Goal: Find contact information: Find contact information

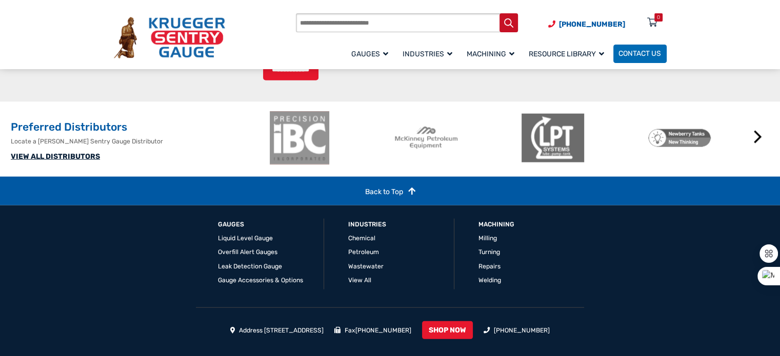
scroll to position [2550, 0]
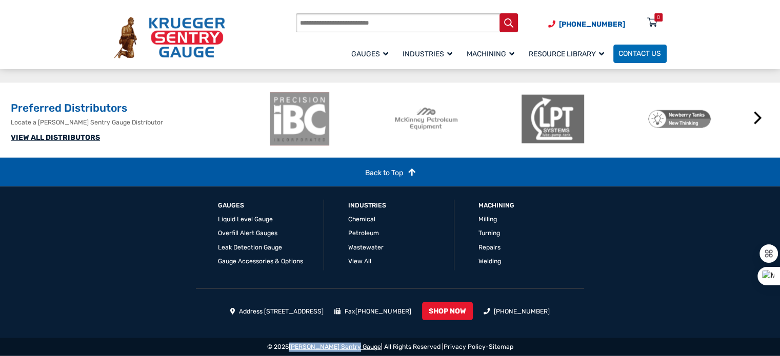
drag, startPoint x: 366, startPoint y: 345, endPoint x: 302, endPoint y: 347, distance: 64.1
click at [302, 347] on div "© 2025 Krueger Sentry Gauge | All Rights Reserved | Privacy Policy - Sitemap" at bounding box center [390, 347] width 780 height 18
copy link "[PERSON_NAME] Sentry Gauge"
drag, startPoint x: 360, startPoint y: 315, endPoint x: 248, endPoint y: 309, distance: 111.4
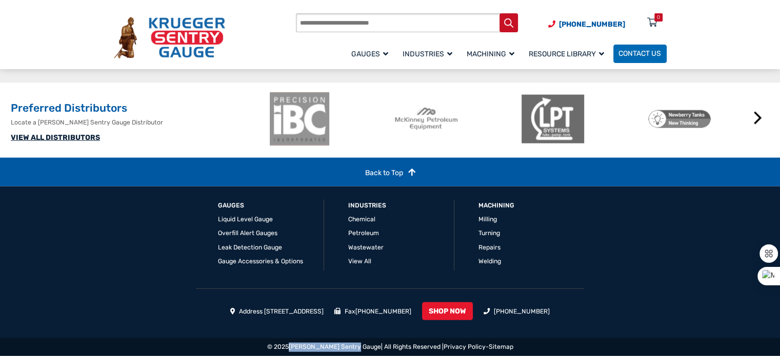
click at [248, 309] on ul "Address 1873 Siesta Lane Green Bay, WI 54313 Fax (920) 434-8897 SHOP NOW (920) …" at bounding box center [390, 314] width 553 height 23
copy li "1873 Siesta Lane Green Bay, WI 54313"
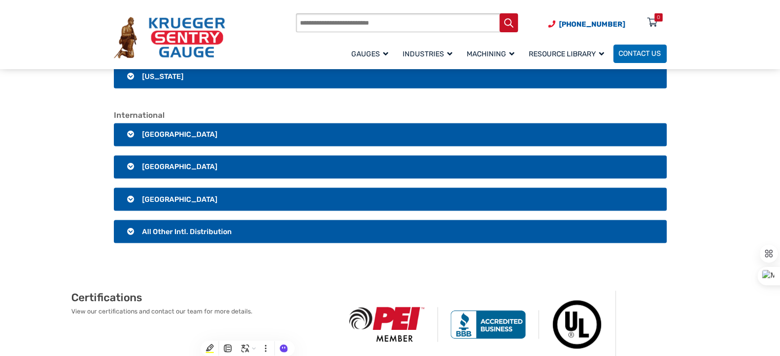
scroll to position [1777, 0]
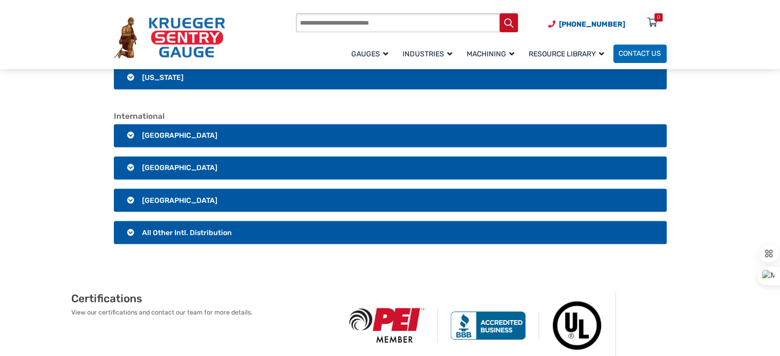
click at [173, 212] on h3 "Australia" at bounding box center [390, 201] width 553 height 24
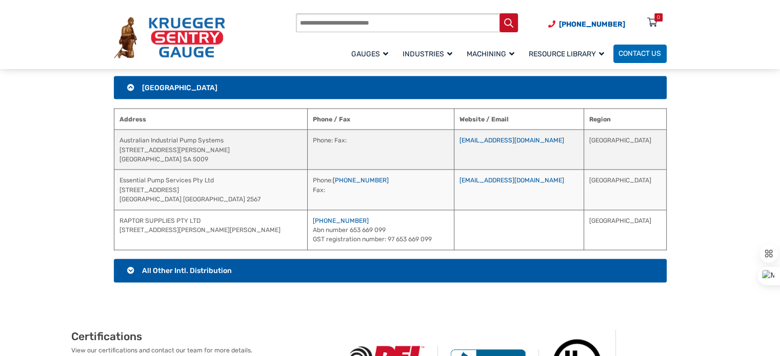
scroll to position [1894, 0]
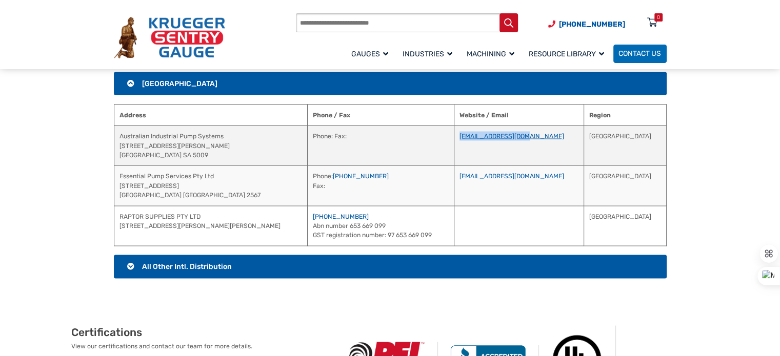
drag, startPoint x: 593, startPoint y: 157, endPoint x: 505, endPoint y: 160, distance: 88.2
click at [505, 160] on td "info@aipumps.com.au" at bounding box center [519, 146] width 130 height 40
copy link "info@aipumps.com.au"
drag, startPoint x: 224, startPoint y: 158, endPoint x: 116, endPoint y: 156, distance: 107.7
click at [116, 156] on td "Australian Industrial Pump Systems 53 Wodonga St Beverly Adelaide SA 5009" at bounding box center [211, 146] width 194 height 40
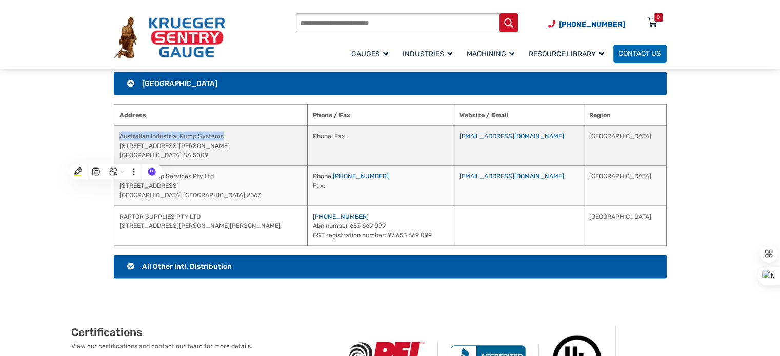
copy td "Australian Industrial Pump Systems"
drag, startPoint x: 577, startPoint y: 156, endPoint x: 522, endPoint y: 158, distance: 55.4
click at [522, 158] on td "info@aipumps.com.au" at bounding box center [519, 146] width 130 height 40
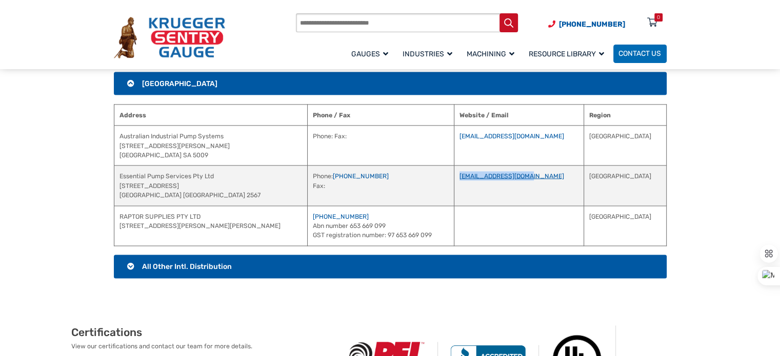
drag, startPoint x: 582, startPoint y: 199, endPoint x: 505, endPoint y: 200, distance: 76.9
click at [505, 200] on td "service@eps-group.au" at bounding box center [519, 186] width 130 height 40
copy link "service@eps-group.au"
drag, startPoint x: 216, startPoint y: 198, endPoint x: 118, endPoint y: 198, distance: 98.0
click at [118, 198] on td "Essential Pump Services Pty Ltd Unit 5 14 Porrende Street, Narellan Australia N…" at bounding box center [211, 186] width 194 height 40
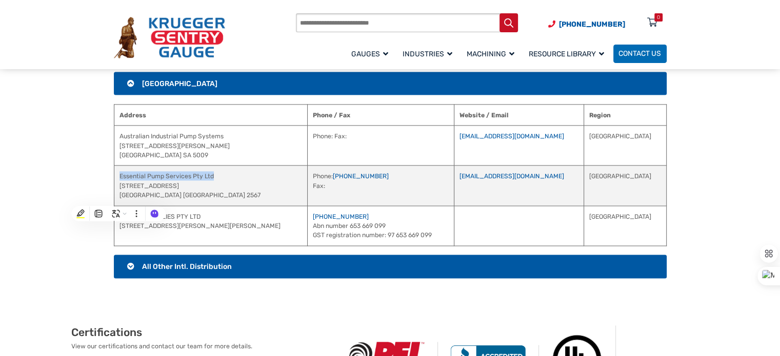
copy td "Essential Pump Services Pty Ltd"
click at [261, 198] on td "Essential Pump Services Pty Ltd Unit 5 14 Porrende Street, Narellan Australia N…" at bounding box center [211, 186] width 194 height 40
drag, startPoint x: 218, startPoint y: 197, endPoint x: 119, endPoint y: 201, distance: 99.5
click at [119, 201] on td "Essential Pump Services Pty Ltd Unit 5 14 Porrende Street, Narellan Australia N…" at bounding box center [211, 186] width 194 height 40
copy td "Essential Pump Services Pty Ltd"
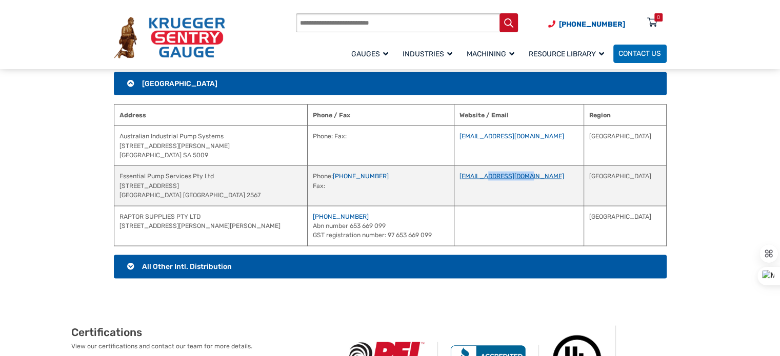
drag, startPoint x: 576, startPoint y: 198, endPoint x: 529, endPoint y: 199, distance: 46.7
click at [529, 199] on td "service@eps-group.au" at bounding box center [519, 186] width 130 height 40
copy link "eps-group.au"
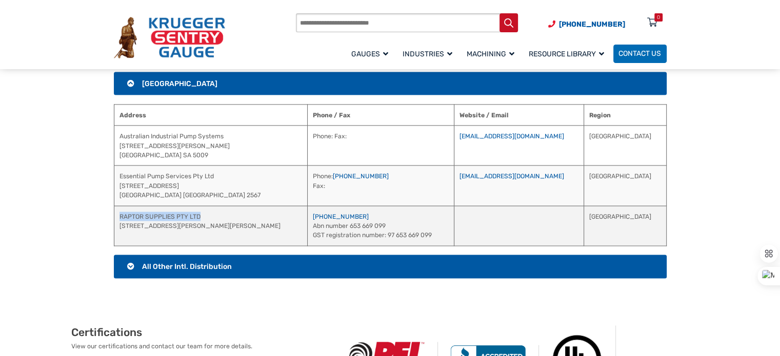
drag, startPoint x: 210, startPoint y: 233, endPoint x: 117, endPoint y: 236, distance: 93.4
click at [117, 236] on td "RAPTOR SUPPLIES PTY LTD UNIT 1/8 BEULAH RD NORWOOD SA 5067" at bounding box center [211, 226] width 194 height 40
copy td "RAPTOR SUPPLIES PTY LTD"
drag, startPoint x: 363, startPoint y: 236, endPoint x: 310, endPoint y: 237, distance: 53.4
click at [310, 237] on td "08-8121-7761 Abn number 653 669 099 GST registration number: 97 653 669 099" at bounding box center [381, 226] width 146 height 40
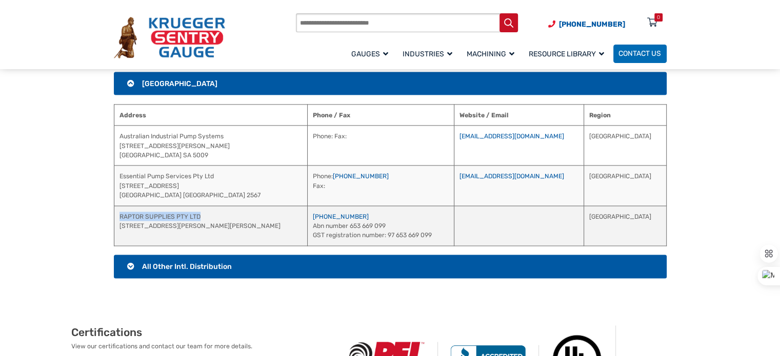
drag, startPoint x: 204, startPoint y: 236, endPoint x: 115, endPoint y: 235, distance: 89.2
click at [115, 235] on td "RAPTOR SUPPLIES PTY LTD UNIT 1/8 BEULAH RD NORWOOD SA 5067" at bounding box center [211, 226] width 194 height 40
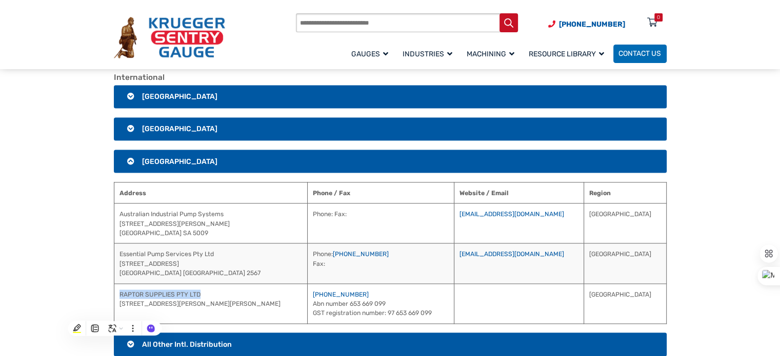
scroll to position [1766, 0]
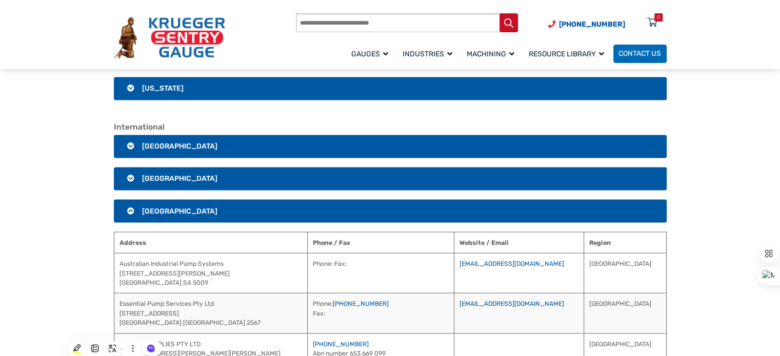
click at [127, 191] on h3 "Mexico" at bounding box center [390, 179] width 553 height 24
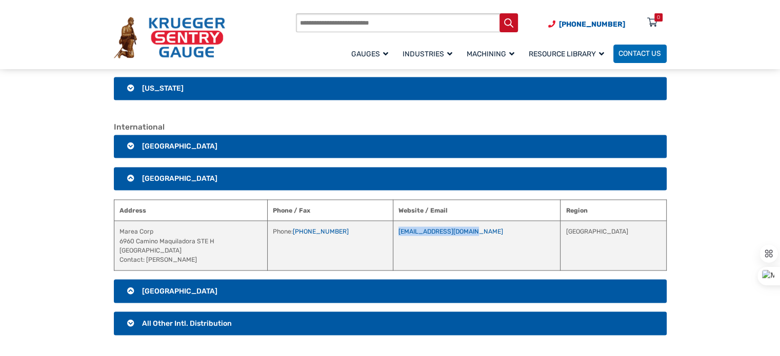
drag, startPoint x: 531, startPoint y: 253, endPoint x: 449, endPoint y: 250, distance: 82.6
click at [449, 250] on td "mareareacorp@gmail.com" at bounding box center [477, 246] width 168 height 50
drag, startPoint x: 161, startPoint y: 256, endPoint x: 113, endPoint y: 252, distance: 47.8
click at [114, 252] on td "Marea Corp 6960 Camino Maquiladora STE H San Diego, CA 92154 Contact: Raul Farf…" at bounding box center [190, 246] width 153 height 50
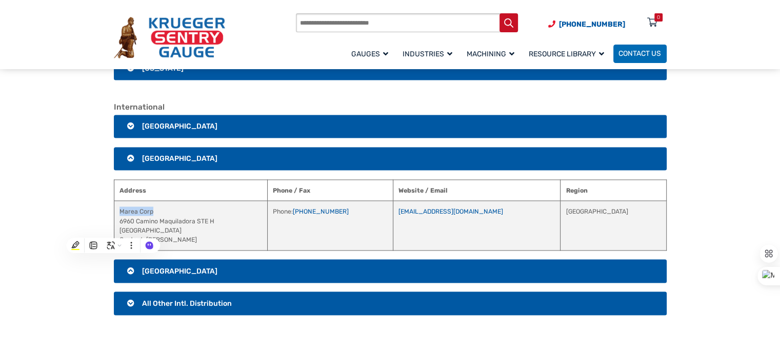
scroll to position [1782, 0]
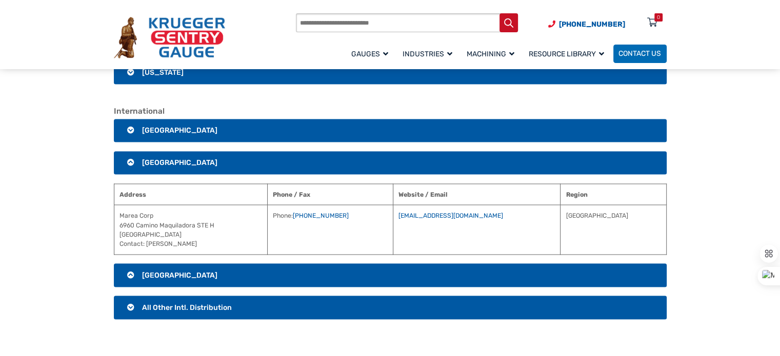
click at [232, 175] on h3 "Mexico" at bounding box center [390, 163] width 553 height 24
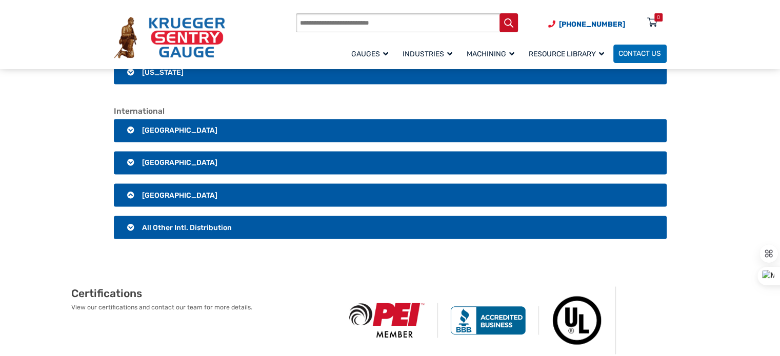
click at [178, 143] on h3 "Canada" at bounding box center [390, 131] width 553 height 24
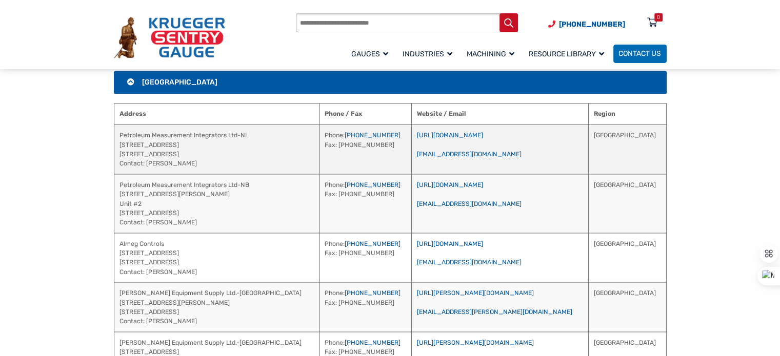
scroll to position [1832, 0]
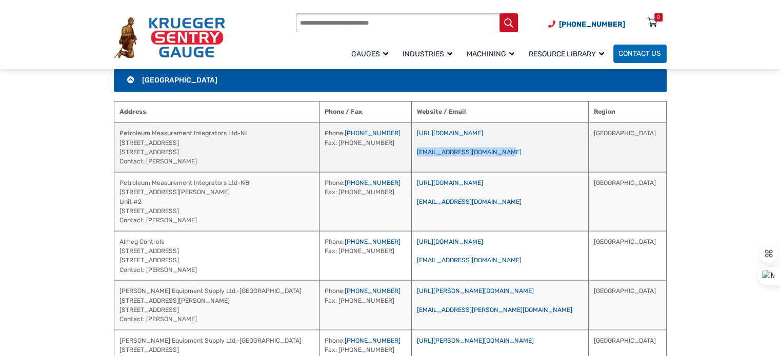
drag, startPoint x: 554, startPoint y: 172, endPoint x: 453, endPoint y: 173, distance: 101.6
click at [453, 172] on td "https://www.pmintegrators.com jhiscock@pmintegrators.com" at bounding box center [500, 148] width 177 height 50
drag, startPoint x: 183, startPoint y: 182, endPoint x: 145, endPoint y: 182, distance: 38.5
click at [145, 172] on td "Petroleum Measurement Integrators Ltd-NL 26 Old Placentia Road Mount Pearl, NL,…" at bounding box center [217, 148] width 206 height 50
click at [483, 136] on link "https://www.pmintegrators.com" at bounding box center [450, 132] width 66 height 7
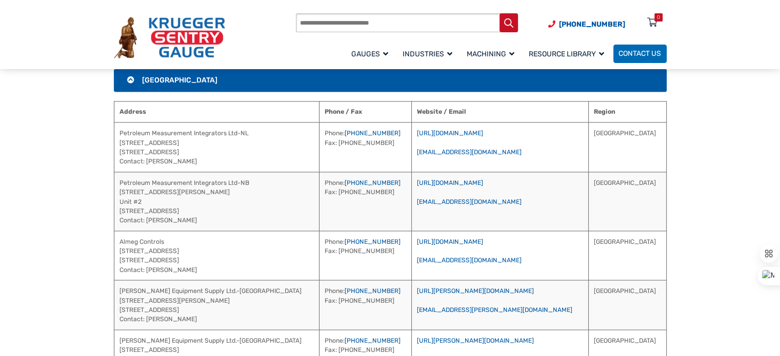
click at [692, 175] on section "International Canada Address Phone / Fax Website / Email Region Petroleum Measu…" at bounding box center [390, 331] width 780 height 551
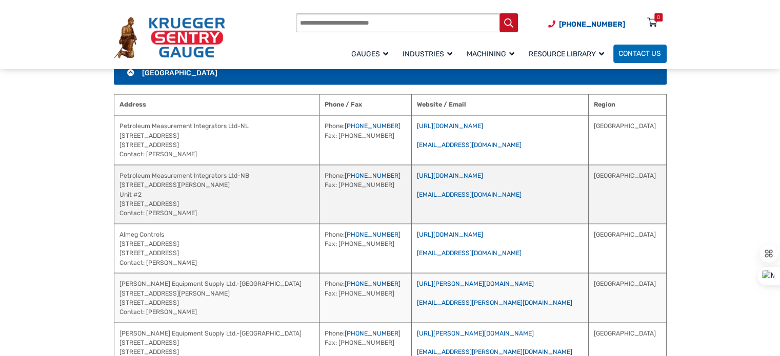
scroll to position [1838, 0]
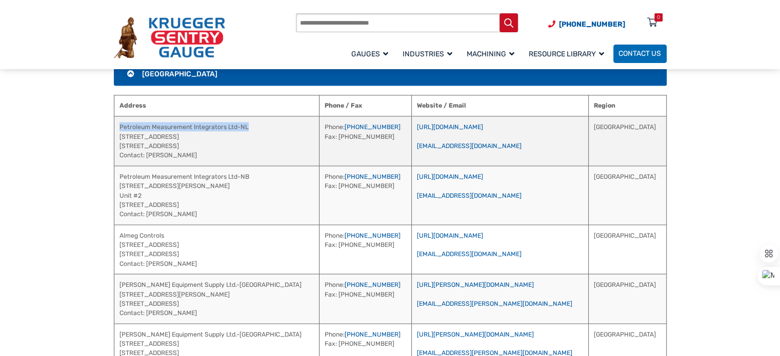
drag, startPoint x: 254, startPoint y: 149, endPoint x: 116, endPoint y: 144, distance: 138.6
click at [116, 144] on td "Petroleum Measurement Integrators Ltd-NL 26 Old Placentia Road Mount Pearl, NL,…" at bounding box center [217, 141] width 206 height 50
drag, startPoint x: 188, startPoint y: 180, endPoint x: 146, endPoint y: 174, distance: 42.4
click at [146, 166] on td "Petroleum Measurement Integrators Ltd-NL 26 Old Placentia Road Mount Pearl, NL,…" at bounding box center [217, 141] width 206 height 50
click at [483, 130] on link "https://www.pmintegrators.com" at bounding box center [450, 126] width 66 height 7
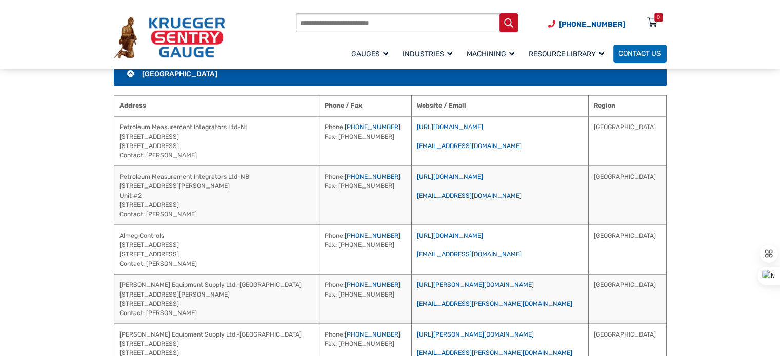
click at [675, 172] on div "International Canada Address Phone / Fax Website / Email Region Petroleum Measu…" at bounding box center [390, 325] width 574 height 551
drag, startPoint x: 558, startPoint y: 216, endPoint x: 452, endPoint y: 218, distance: 106.2
click at [452, 218] on td "https://www.pmintegrators.com/ gsteeves@pmintegrators.com" at bounding box center [500, 195] width 177 height 59
drag, startPoint x: 189, startPoint y: 237, endPoint x: 148, endPoint y: 234, distance: 41.1
click at [148, 225] on td "Petroleum Measurement Integrators Ltd-NB 120 Melissa Street Unit #2 Fredericton…" at bounding box center [217, 195] width 206 height 59
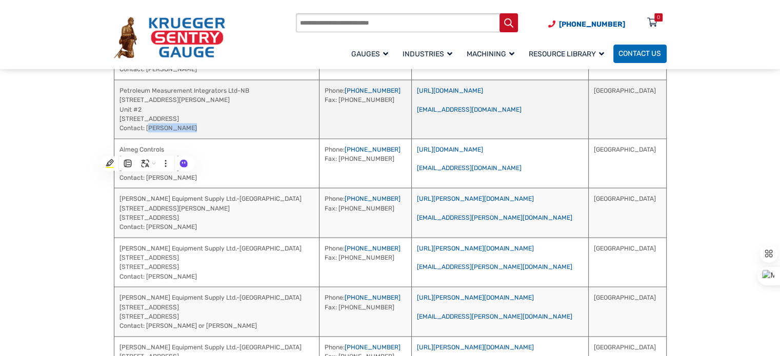
scroll to position [1924, 0]
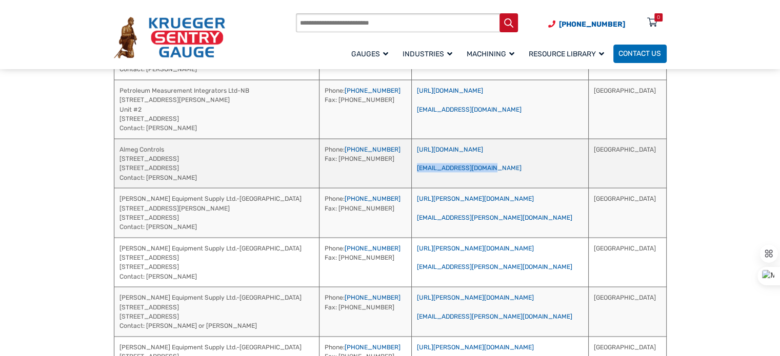
drag, startPoint x: 534, startPoint y: 188, endPoint x: 451, endPoint y: 188, distance: 83.6
click at [451, 188] on td "https://www.almegcontrols.com/ info@almegcontrols.com" at bounding box center [500, 163] width 177 height 50
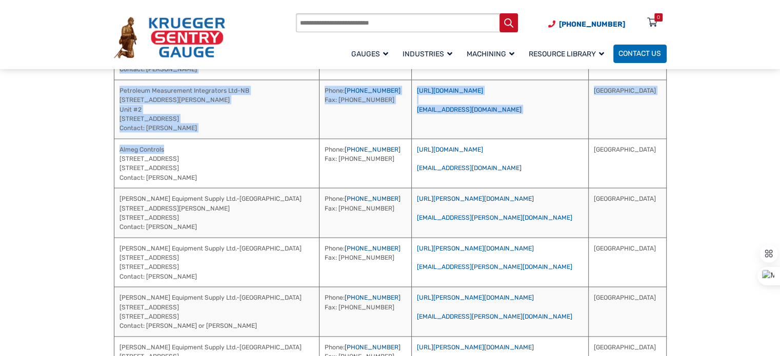
drag, startPoint x: 167, startPoint y: 172, endPoint x: 109, endPoint y: 166, distance: 58.2
click at [109, 166] on div "International Canada Address Phone / Fax Website / Email Region Petroleum Measu…" at bounding box center [390, 239] width 574 height 551
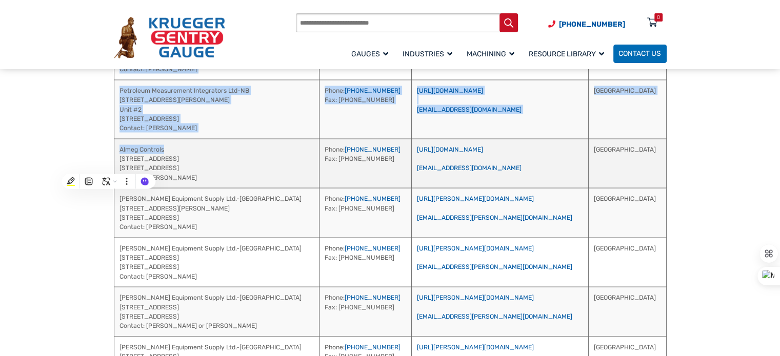
click at [176, 166] on td "Almeg Controls 3670 B Highway 518 West Sprucedale, Ontario, Ca P0A 1Y0 Contact:…" at bounding box center [217, 163] width 206 height 50
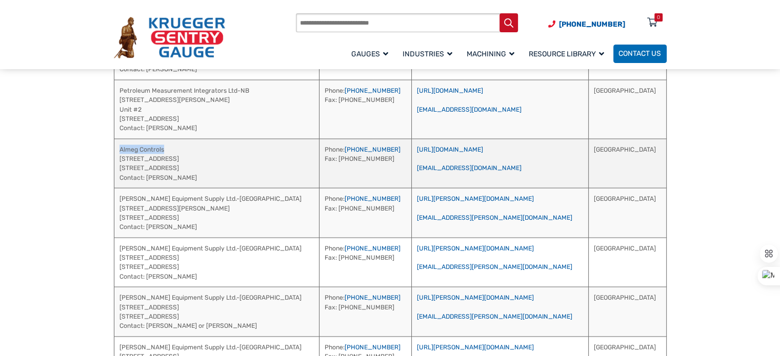
drag, startPoint x: 176, startPoint y: 166, endPoint x: 123, endPoint y: 166, distance: 53.3
click at [123, 166] on td "Almeg Controls 3670 B Highway 518 West Sprucedale, Ontario, Ca P0A 1Y0 Contact:…" at bounding box center [217, 163] width 206 height 50
drag, startPoint x: 189, startPoint y: 197, endPoint x: 146, endPoint y: 198, distance: 43.6
click at [146, 188] on td "Almeg Controls 3670 B Highway 518 West Sprucedale, Ontario, Ca P0A 1Y0 Contact:…" at bounding box center [217, 163] width 206 height 50
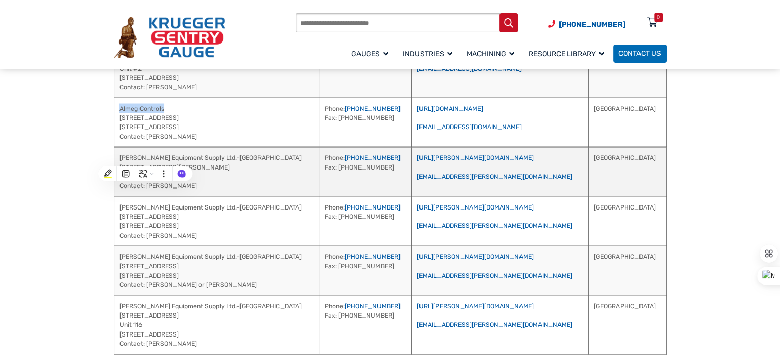
scroll to position [1965, 0]
drag, startPoint x: 513, startPoint y: 195, endPoint x: 452, endPoint y: 198, distance: 61.1
click at [452, 197] on td "https://keller.ca/ jthiessen@keller.ca" at bounding box center [500, 172] width 177 height 50
drag, startPoint x: 236, startPoint y: 179, endPoint x: 220, endPoint y: 173, distance: 17.4
click at [220, 173] on td "Keller Equipment Supply Ltd.-Winnipeg 212 Hutchings St Winnipeg, MB, Ca R2X 2Y2…" at bounding box center [217, 172] width 206 height 50
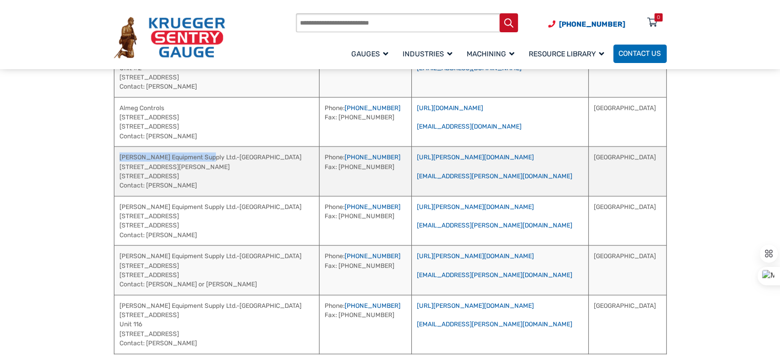
drag, startPoint x: 201, startPoint y: 178, endPoint x: 120, endPoint y: 179, distance: 81.0
click at [120, 179] on td "Keller Equipment Supply Ltd.-Winnipeg 212 Hutchings St Winnipeg, MB, Ca R2X 2Y2…" at bounding box center [217, 172] width 206 height 50
drag, startPoint x: 196, startPoint y: 205, endPoint x: 146, endPoint y: 207, distance: 50.3
click at [146, 197] on td "Keller Equipment Supply Ltd.-Winnipeg 212 Hutchings St Winnipeg, MB, Ca R2X 2Y2…" at bounding box center [217, 172] width 206 height 50
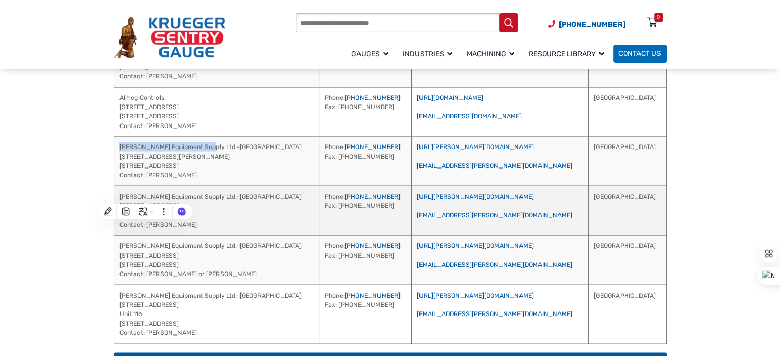
scroll to position [1976, 0]
click at [412, 233] on td "Phone: 403-243-8666 Fax: 403-243-6487" at bounding box center [366, 211] width 92 height 50
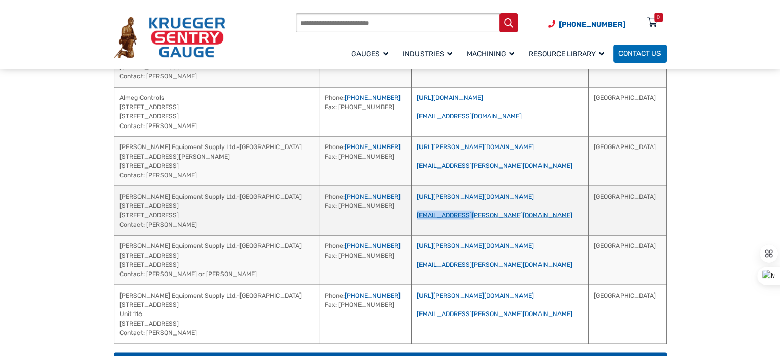
drag, startPoint x: 514, startPoint y: 238, endPoint x: 453, endPoint y: 232, distance: 61.4
click at [453, 232] on td "https://keller.ca/ dcooke@keller.ca" at bounding box center [500, 211] width 177 height 50
drag, startPoint x: 200, startPoint y: 216, endPoint x: 119, endPoint y: 219, distance: 81.1
click at [119, 219] on td "Keller Equipment Supply Ltd.-Calgary 1228 - 26 Avenue SE Calgary, AB, Ca T2G 5S…" at bounding box center [217, 211] width 206 height 50
drag, startPoint x: 195, startPoint y: 244, endPoint x: 147, endPoint y: 247, distance: 48.8
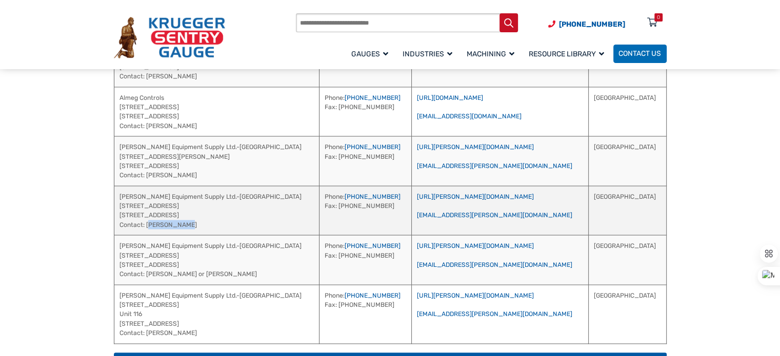
click at [147, 236] on td "Keller Equipment Supply Ltd.-Calgary 1228 - 26 Avenue SE Calgary, AB, Ca T2G 5S…" at bounding box center [217, 211] width 206 height 50
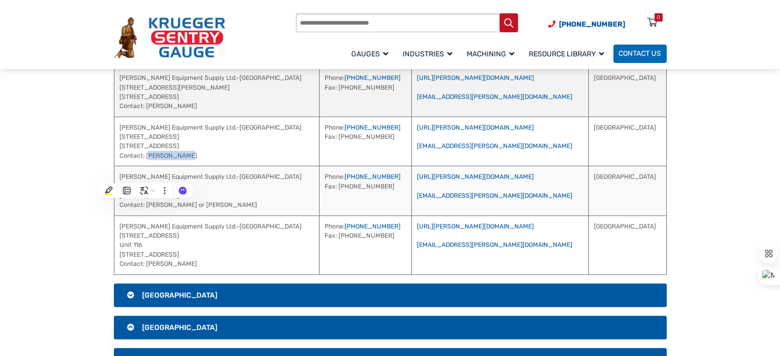
scroll to position [2047, 0]
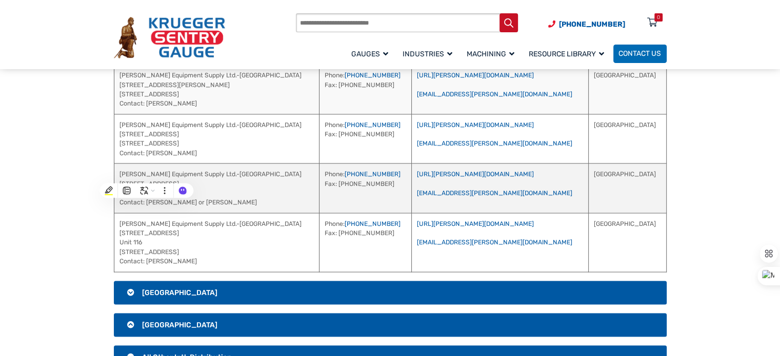
click at [258, 214] on td "Keller Equipment Supply Ltd.-Edmonton 14522 123rd Ave. Edmonton, AB, Ca T5L 2Y3…" at bounding box center [217, 189] width 206 height 50
drag, startPoint x: 199, startPoint y: 194, endPoint x: 117, endPoint y: 192, distance: 81.6
click at [117, 192] on td "Keller Equipment Supply Ltd.-Edmonton 14522 123rd Ave. Edmonton, AB, Ca T5L 2Y3…" at bounding box center [217, 189] width 206 height 50
drag, startPoint x: 504, startPoint y: 212, endPoint x: 453, endPoint y: 215, distance: 50.3
click at [453, 214] on td "https://keller.ca/ dkeller@keller.ca" at bounding box center [500, 189] width 177 height 50
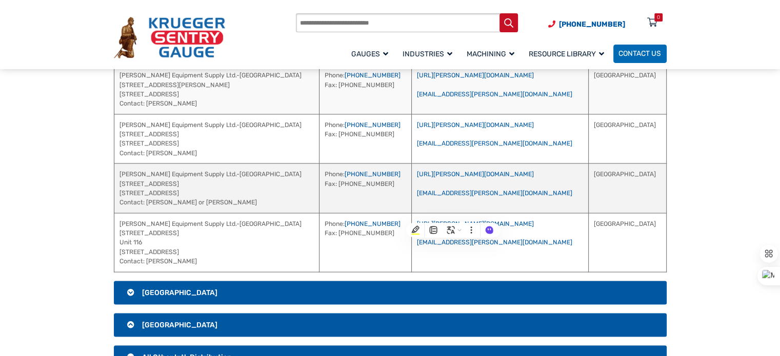
click at [200, 194] on td "Keller Equipment Supply Ltd.-Edmonton 14522 123rd Ave. Edmonton, AB, Ca T5L 2Y3…" at bounding box center [217, 189] width 206 height 50
drag, startPoint x: 200, startPoint y: 194, endPoint x: 119, endPoint y: 190, distance: 81.1
click at [119, 190] on td "Keller Equipment Supply Ltd.-Edmonton 14522 123rd Ave. Edmonton, AB, Ca T5L 2Y3…" at bounding box center [217, 189] width 206 height 50
drag, startPoint x: 177, startPoint y: 224, endPoint x: 146, endPoint y: 222, distance: 31.3
click at [146, 214] on td "Keller Equipment Supply Ltd.-Edmonton 14522 123rd Ave. Edmonton, AB, Ca T5L 2Y3…" at bounding box center [217, 189] width 206 height 50
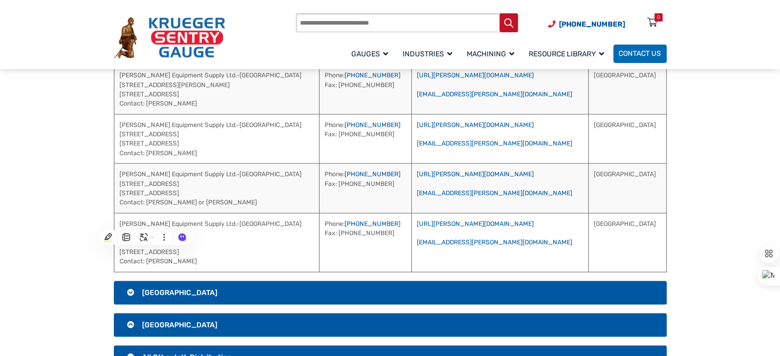
click at [727, 251] on section "International Canada Address Phone / Fax Website / Email Region Petroleum Measu…" at bounding box center [390, 116] width 780 height 551
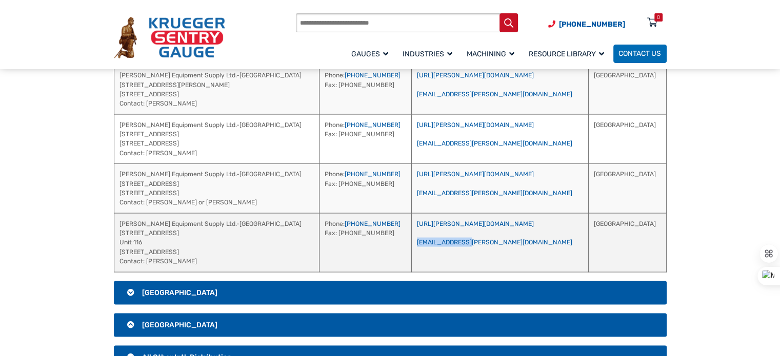
drag, startPoint x: 506, startPoint y: 263, endPoint x: 452, endPoint y: 262, distance: 54.4
click at [452, 262] on td "https://keller.ca/ djago@keller.ca" at bounding box center [500, 242] width 177 height 59
drag, startPoint x: 200, startPoint y: 244, endPoint x: 115, endPoint y: 243, distance: 84.6
click at [114, 243] on td "Keller Equipment Supply Ltd.-Vancouver 1525 Broadway St Unit 116 Port Coquitlam…" at bounding box center [217, 242] width 206 height 59
click at [227, 272] on td "Keller Equipment Supply Ltd.-Vancouver 1525 Broadway St Unit 116 Port Coquitlam…" at bounding box center [217, 242] width 206 height 59
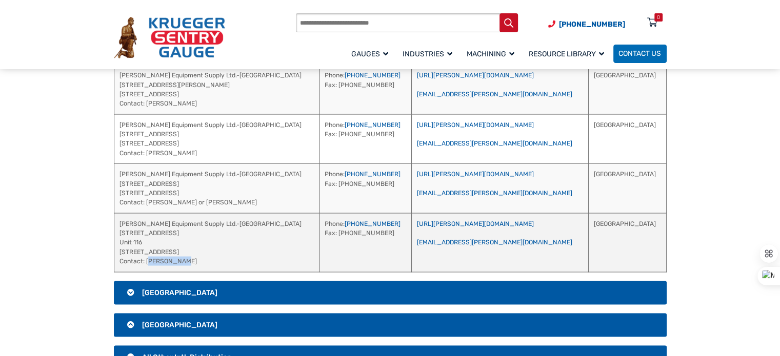
drag, startPoint x: 184, startPoint y: 284, endPoint x: 146, endPoint y: 286, distance: 37.5
click at [146, 272] on td "Keller Equipment Supply Ltd.-Vancouver 1525 Broadway St Unit 116 Port Coquitlam…" at bounding box center [217, 242] width 206 height 59
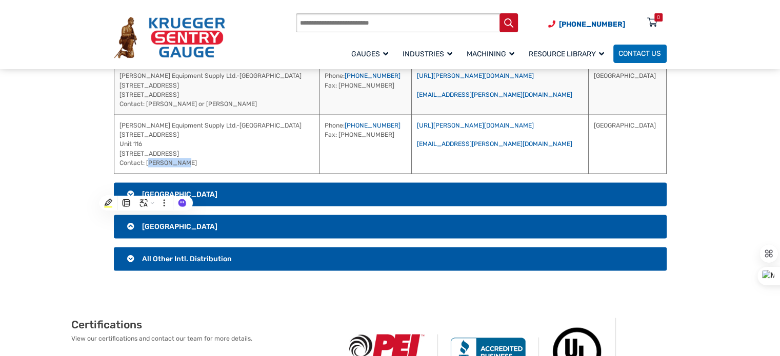
scroll to position [2146, 0]
click at [393, 207] on h3 "Mexico" at bounding box center [390, 195] width 553 height 24
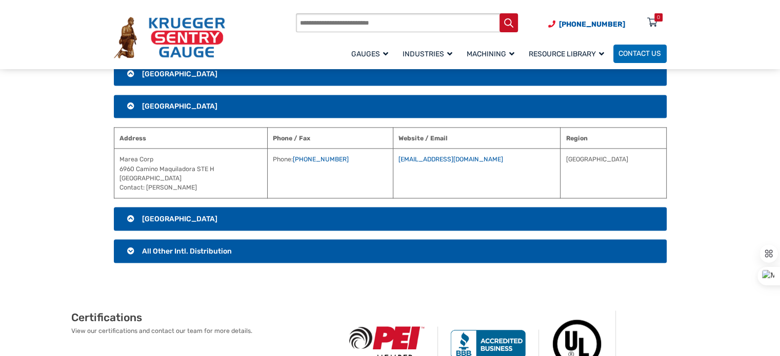
scroll to position [1838, 0]
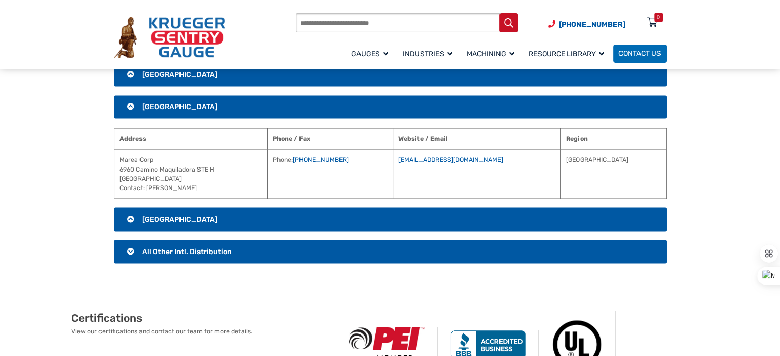
click at [129, 119] on h3 "Mexico" at bounding box center [390, 107] width 553 height 24
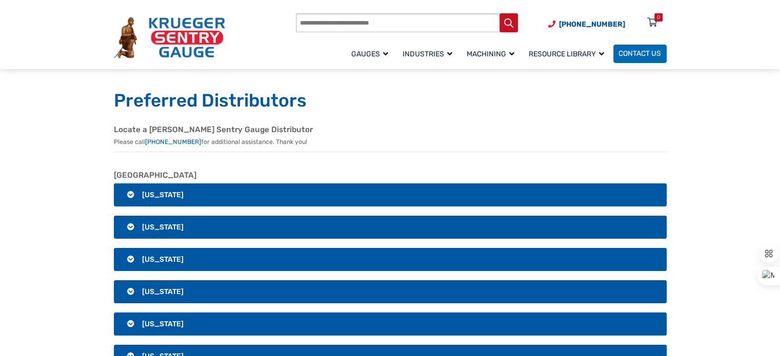
scroll to position [0, 0]
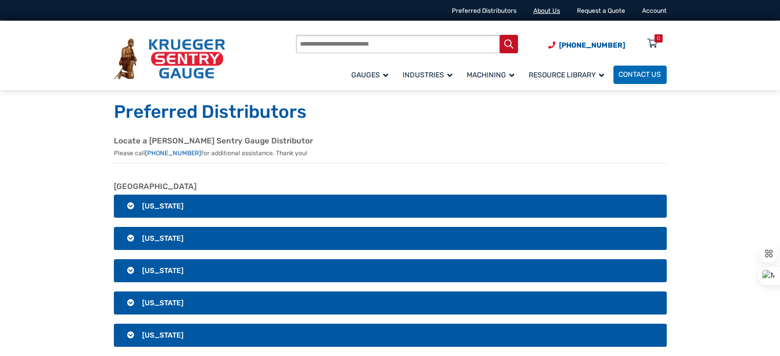
click at [545, 10] on link "About Us" at bounding box center [546, 10] width 27 height 7
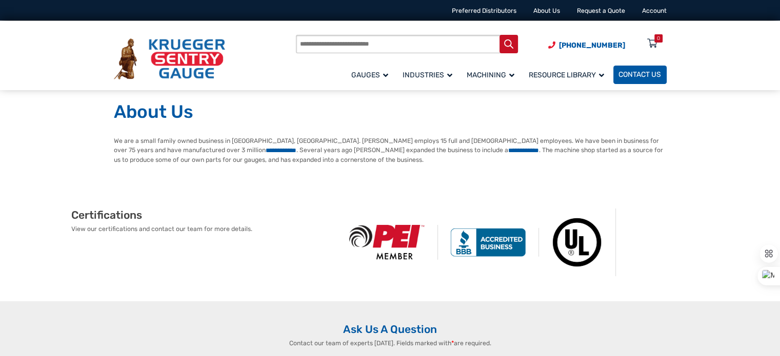
click at [631, 69] on link "Contact Us" at bounding box center [639, 75] width 53 height 18
